Goal: Download file/media

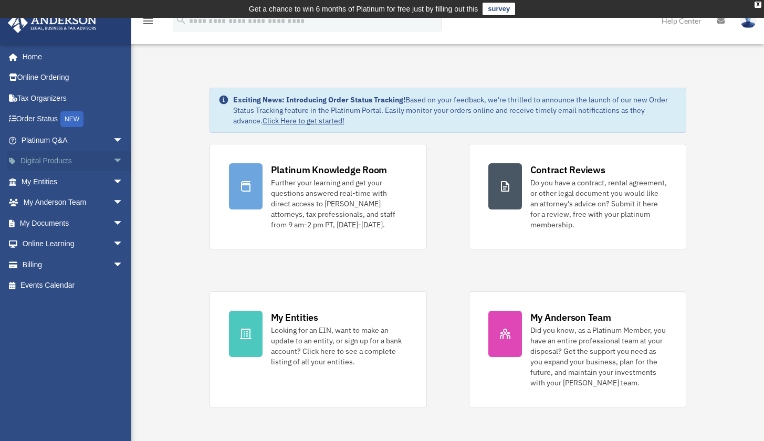
click at [113, 161] on span "arrow_drop_down" at bounding box center [123, 162] width 21 height 22
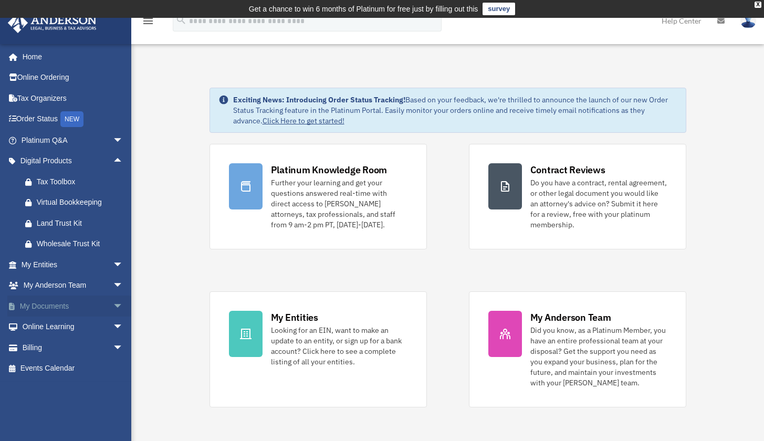
click at [113, 305] on span "arrow_drop_down" at bounding box center [123, 307] width 21 height 22
click at [39, 323] on link "Box" at bounding box center [77, 327] width 124 height 21
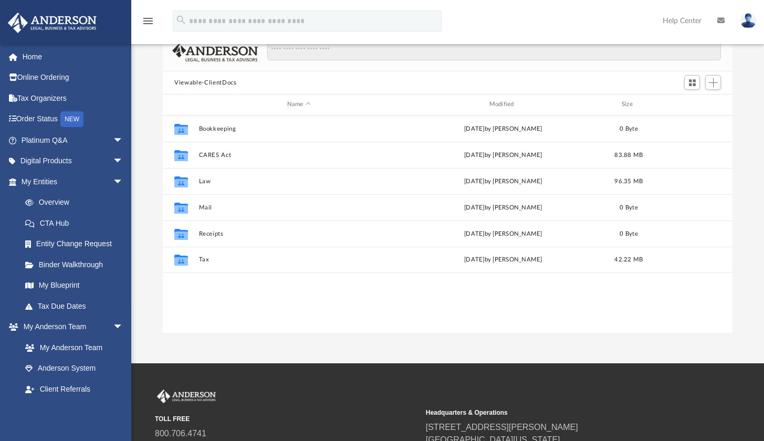
scroll to position [88, 0]
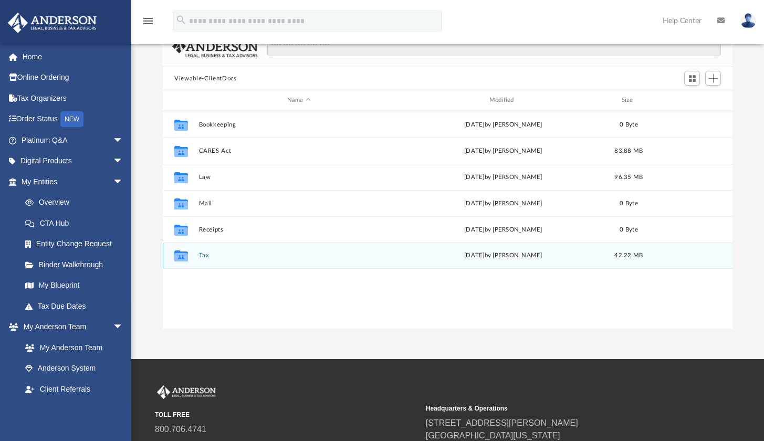
click at [178, 257] on icon "grid" at bounding box center [181, 257] width 14 height 8
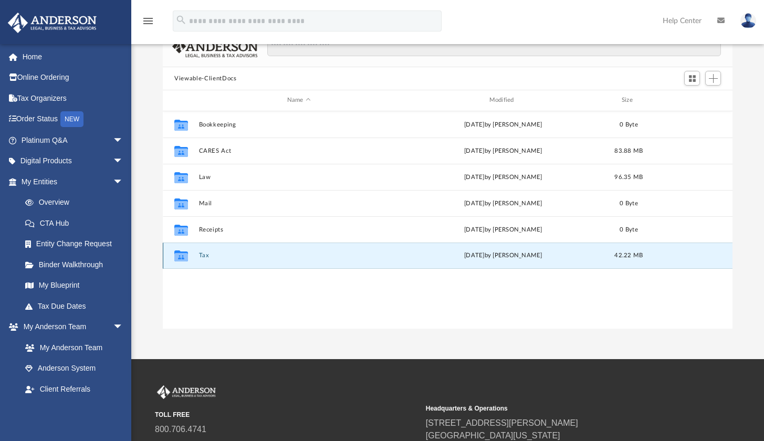
click at [178, 257] on icon "grid" at bounding box center [181, 257] width 14 height 8
click at [432, 254] on div "[DATE] by [PERSON_NAME]" at bounding box center [503, 255] width 200 height 9
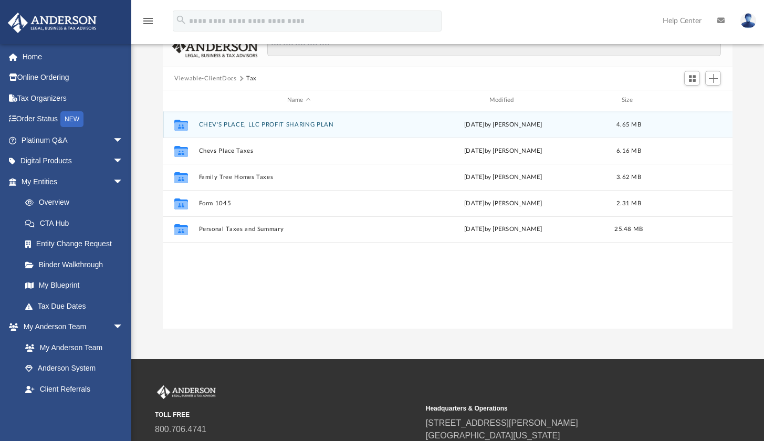
click at [237, 127] on button "CHEV'S PLACE, LLC PROFIT SHARING PLAN" at bounding box center [299, 124] width 200 height 7
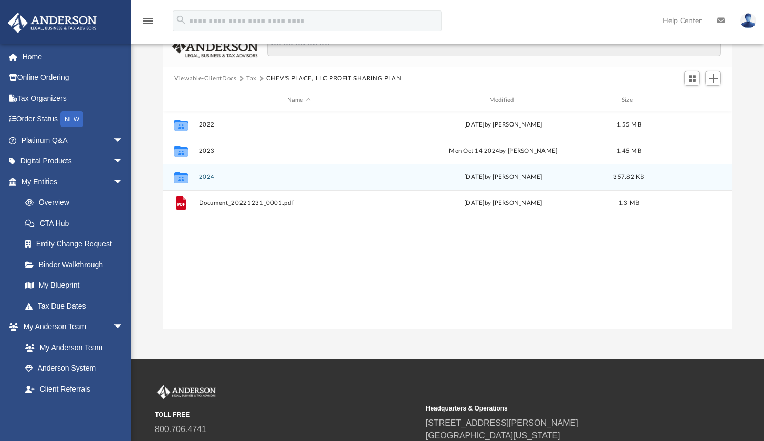
click at [205, 178] on button "2024" at bounding box center [299, 177] width 200 height 7
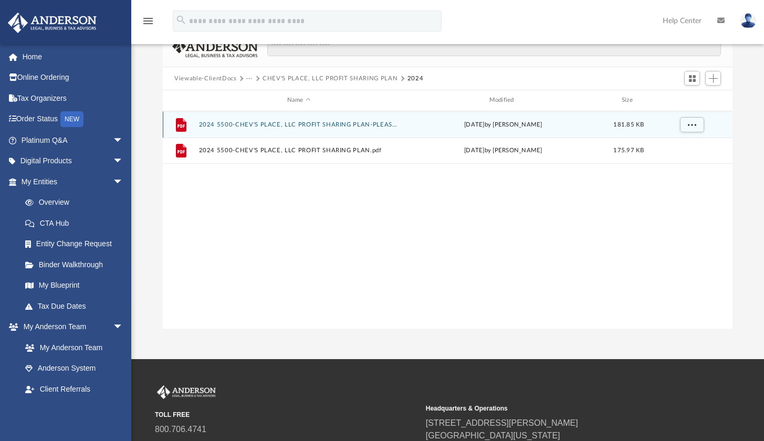
click at [256, 123] on button "2024 5500-CHEV'S PLACE, LLC PROFIT SHARING PLAN-PLEASE SIGN.pdf" at bounding box center [299, 124] width 200 height 7
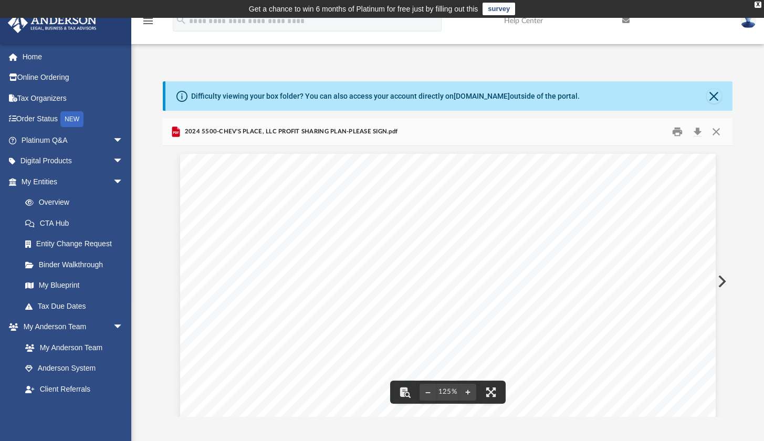
scroll to position [2, 0]
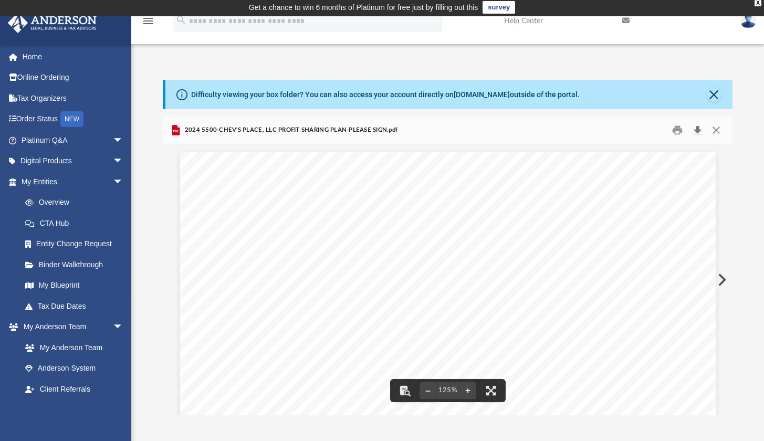
click at [697, 127] on button "Download" at bounding box center [697, 130] width 19 height 16
